Goal: Register for event/course

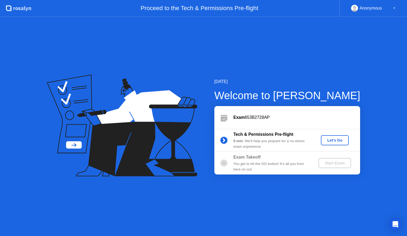
click at [328, 142] on div "Let's Go" at bounding box center [335, 140] width 24 height 4
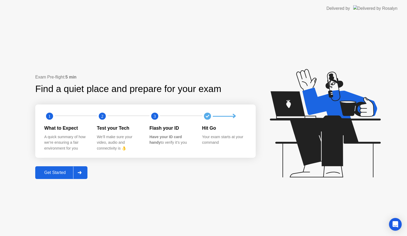
click at [49, 170] on div "Get Started" at bounding box center [55, 172] width 36 height 5
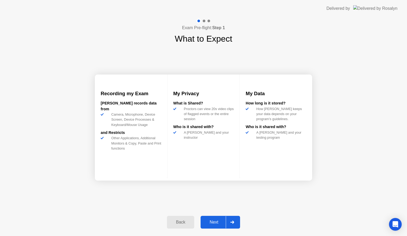
click at [215, 222] on div "Next" at bounding box center [214, 221] width 24 height 5
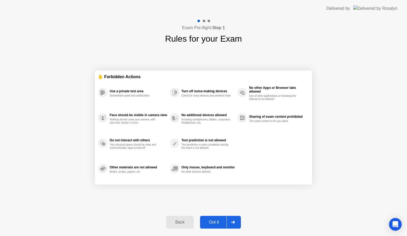
click at [215, 222] on div "Got it" at bounding box center [213, 221] width 25 height 5
select select "**********"
select select "*******"
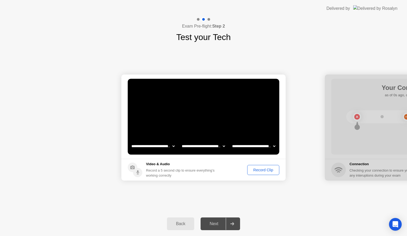
click at [215, 222] on div "Next" at bounding box center [214, 223] width 24 height 5
click at [268, 170] on div "Record Clip" at bounding box center [263, 170] width 28 height 4
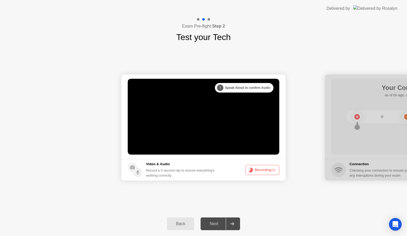
click at [268, 170] on button "Recording 2s" at bounding box center [262, 170] width 34 height 10
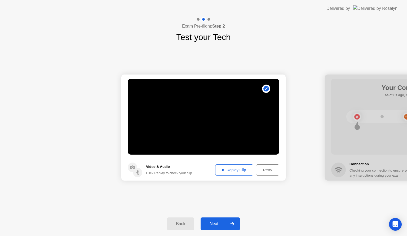
click at [237, 172] on div "Replay Clip" at bounding box center [234, 170] width 34 height 4
click at [261, 169] on div "Retry" at bounding box center [268, 170] width 20 height 4
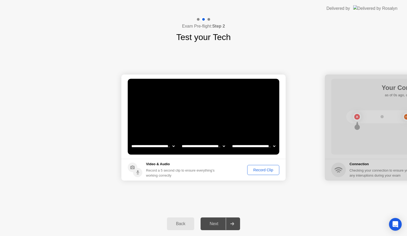
click at [261, 169] on div "Record Clip" at bounding box center [263, 170] width 28 height 4
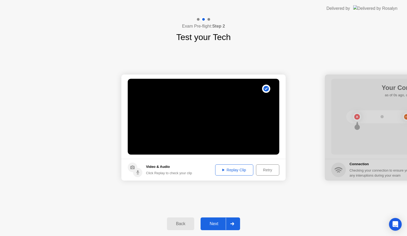
click at [235, 170] on div "Replay Clip" at bounding box center [234, 170] width 34 height 4
click at [232, 225] on div at bounding box center [232, 223] width 13 height 12
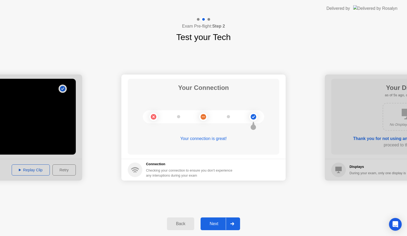
click at [215, 215] on div "Back Next" at bounding box center [203, 223] width 407 height 24
click at [214, 222] on div "Next" at bounding box center [214, 223] width 24 height 5
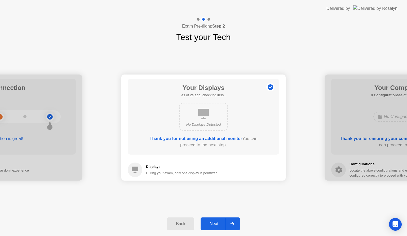
click at [214, 222] on div "Next" at bounding box center [214, 223] width 24 height 5
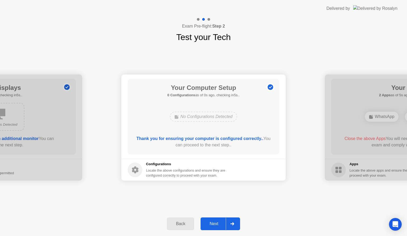
click at [214, 222] on div "Next" at bounding box center [214, 223] width 24 height 5
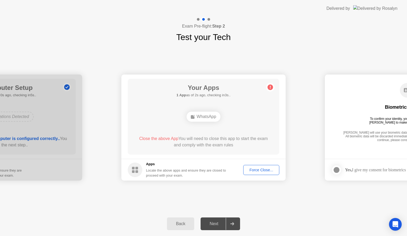
click at [210, 114] on div "WhatsApp" at bounding box center [203, 116] width 34 height 10
click at [251, 169] on div "Force Close..." at bounding box center [261, 170] width 32 height 4
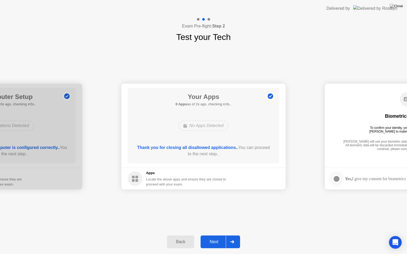
click at [212, 235] on div "Next" at bounding box center [214, 242] width 24 height 5
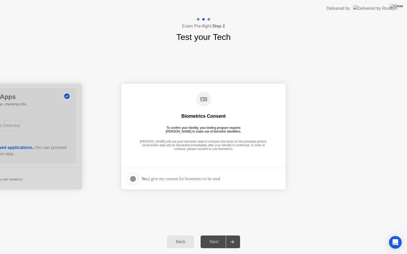
click at [190, 177] on div "Yes, I give my consent for biometrics to be used" at bounding box center [180, 178] width 79 height 5
click at [133, 177] on div at bounding box center [133, 179] width 6 height 6
click at [220, 235] on div "Next" at bounding box center [214, 242] width 24 height 5
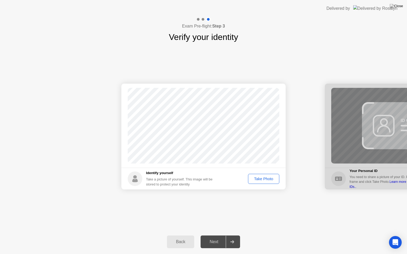
click at [272, 181] on div "Take Photo" at bounding box center [264, 179] width 28 height 4
click at [272, 181] on div "Retake" at bounding box center [266, 179] width 21 height 4
click at [272, 181] on div "Take Photo" at bounding box center [264, 179] width 28 height 4
click at [208, 235] on button "Next" at bounding box center [219, 242] width 39 height 13
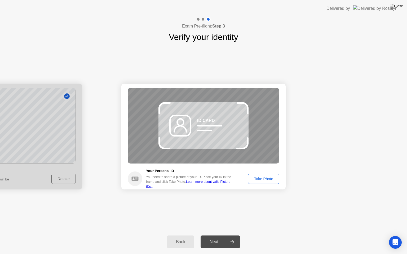
click at [171, 235] on div "Back" at bounding box center [180, 242] width 24 height 5
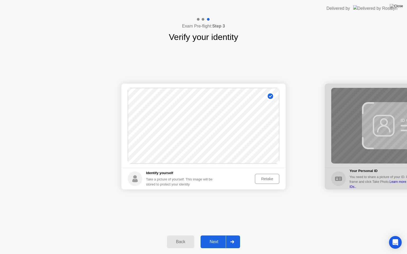
click at [266, 174] on button "Retake" at bounding box center [267, 179] width 24 height 10
click at [263, 179] on div "Take Photo" at bounding box center [264, 179] width 28 height 4
click at [267, 178] on div "Retake" at bounding box center [266, 179] width 21 height 4
click at [267, 178] on div "Take Photo" at bounding box center [264, 179] width 28 height 4
click at [219, 235] on div "Next" at bounding box center [214, 242] width 24 height 5
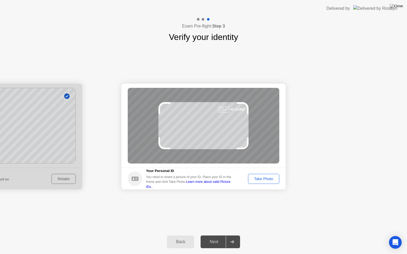
click at [255, 182] on button "Take Photo" at bounding box center [263, 179] width 31 height 10
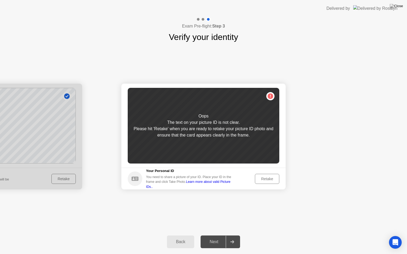
click at [269, 181] on div "Retake" at bounding box center [266, 179] width 21 height 4
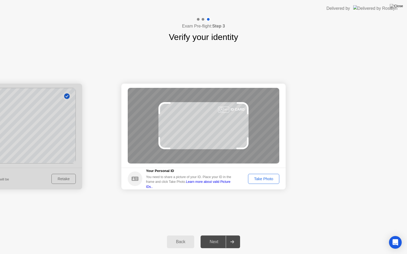
click at [269, 181] on div "Take Photo" at bounding box center [264, 179] width 28 height 4
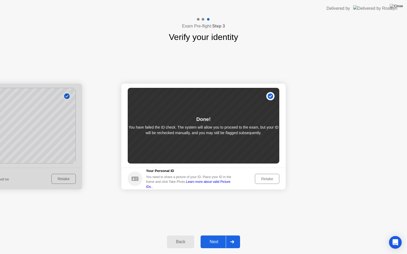
click at [212, 235] on div "Next" at bounding box center [214, 242] width 24 height 5
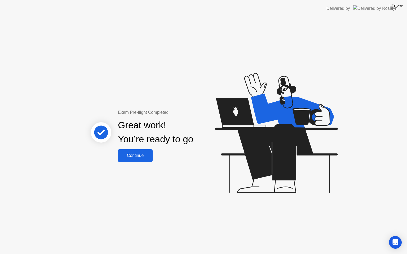
click at [128, 160] on button "Continue" at bounding box center [135, 155] width 35 height 13
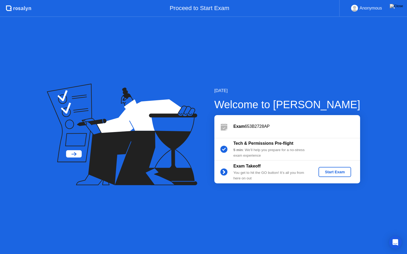
click at [335, 171] on div "Start Exam" at bounding box center [334, 172] width 28 height 4
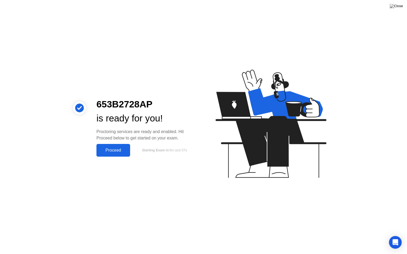
click at [118, 144] on button "Proceed" at bounding box center [113, 150] width 34 height 13
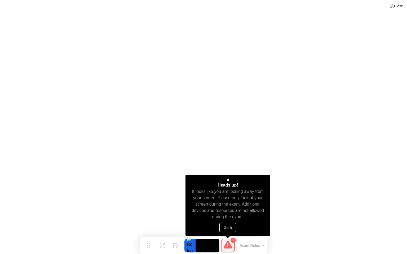
click at [227, 230] on button "Got it" at bounding box center [227, 228] width 17 height 10
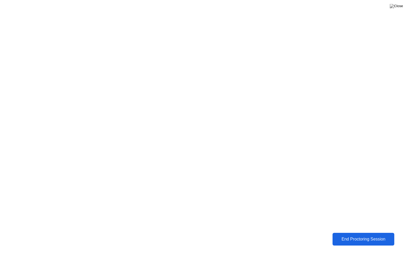
click at [361, 235] on div "End Proctoring Session" at bounding box center [362, 239] width 61 height 5
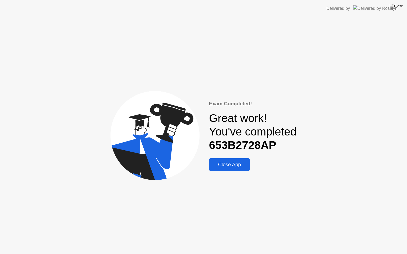
click at [227, 165] on div "Close App" at bounding box center [229, 165] width 38 height 6
